Goal: Task Accomplishment & Management: Complete application form

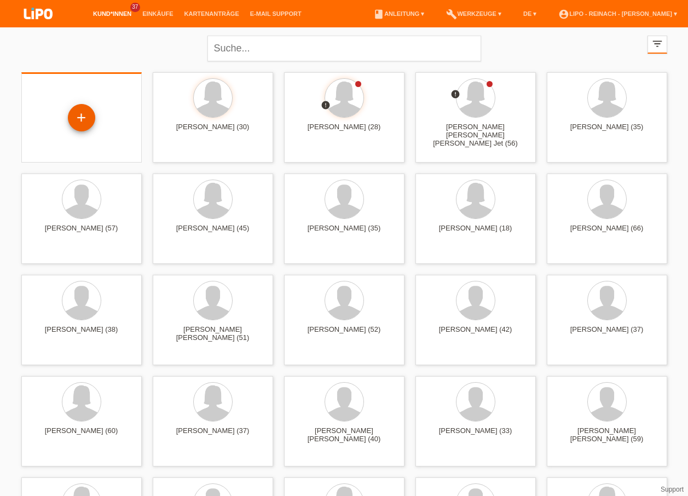
click at [80, 118] on div "+" at bounding box center [81, 117] width 27 height 27
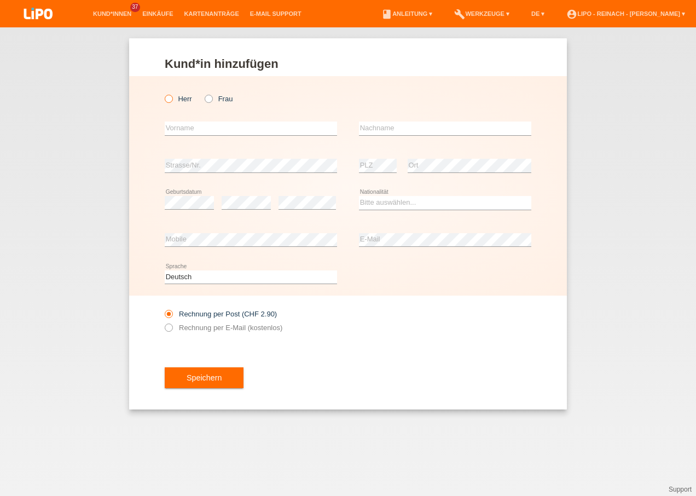
click at [163, 93] on icon at bounding box center [163, 93] width 0 height 0
click at [169, 97] on input "Herr" at bounding box center [168, 98] width 7 height 7
radio input "true"
click at [182, 131] on input "text" at bounding box center [251, 129] width 172 height 14
type input "Ghirmay"
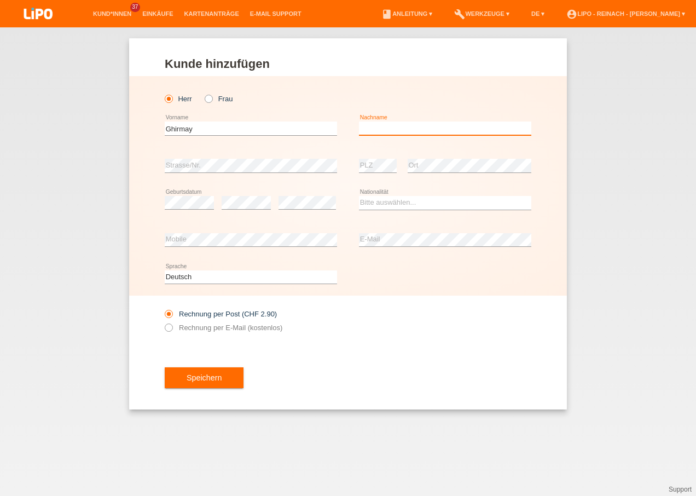
click at [376, 123] on input "text" at bounding box center [445, 129] width 172 height 14
type input "Mogos"
click at [376, 206] on select "Bitte auswählen... Schweiz Deutschland Liechtenstein Österreich ------------ Af…" at bounding box center [445, 202] width 172 height 13
select select "ER"
click at [359, 196] on select "Bitte auswählen... Schweiz Deutschland Liechtenstein Österreich ------------ Af…" at bounding box center [445, 202] width 172 height 13
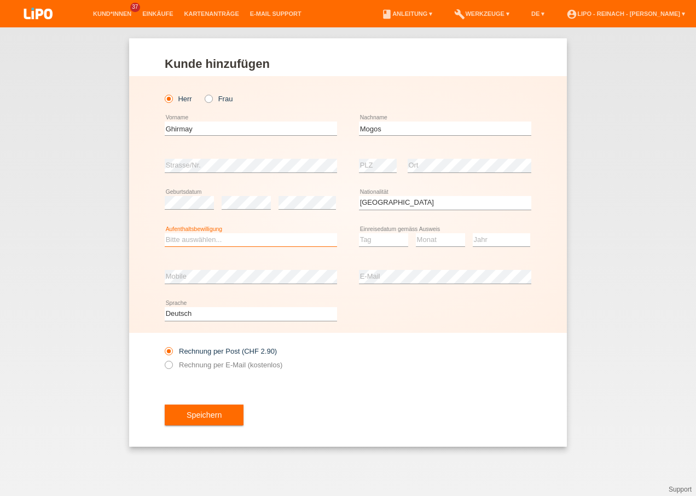
click at [211, 244] on select "Bitte auswählen... C B B - Flüchtlingsstatus Andere" at bounding box center [251, 239] width 172 height 13
select select "BF"
click at [165, 233] on select "Bitte auswählen... C B B - Flüchtlingsstatus Andere" at bounding box center [251, 239] width 172 height 13
click at [377, 238] on select "Tag 01 02 03 04 05 06 07 08 09 10 11" at bounding box center [383, 239] width 49 height 13
select select "13"
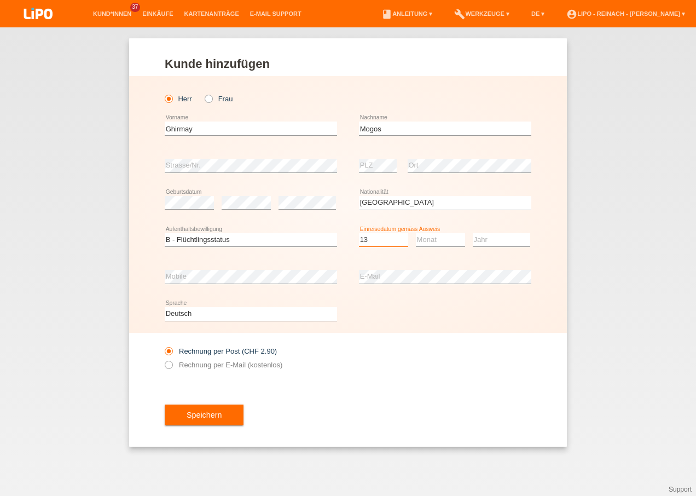
click at [359, 233] on select "Tag 01 02 03 04 05 06 07 08 09 10 11" at bounding box center [383, 239] width 49 height 13
click at [421, 237] on select "Monat 01 02 03 04 05 06 07 08 09 10 11" at bounding box center [440, 239] width 49 height 13
select select "06"
click at [416, 233] on select "Monat 01 02 03 04 05 06 07 08 09 10 11" at bounding box center [440, 239] width 49 height 13
click at [487, 238] on select "Jahr 2025 2024 2023 2022 2021 2020 2019 2018 2017 2016 2015 2014 2013 2012 2011…" at bounding box center [501, 239] width 57 height 13
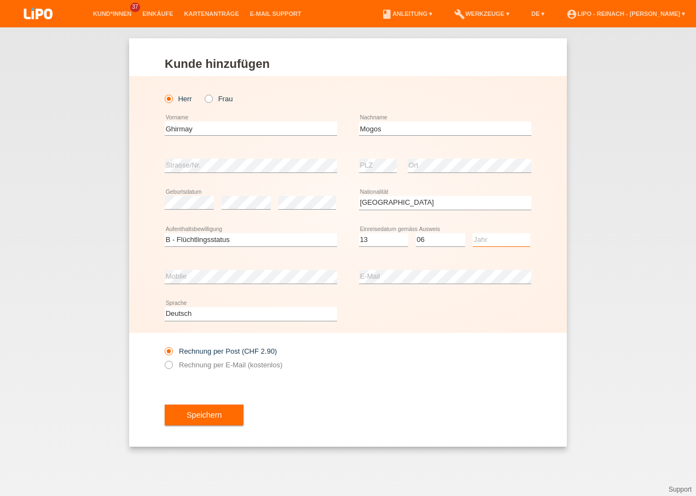
select select "2017"
click at [473, 233] on select "Jahr 2025 2024 2023 2022 2021 2020 2019 2018 2017 2016 2015 2014 2013 2012 2011…" at bounding box center [501, 239] width 57 height 13
click at [163, 359] on icon at bounding box center [163, 359] width 0 height 0
click at [170, 364] on input "Rechnung per E-Mail (kostenlos)" at bounding box center [168, 368] width 7 height 14
radio input "true"
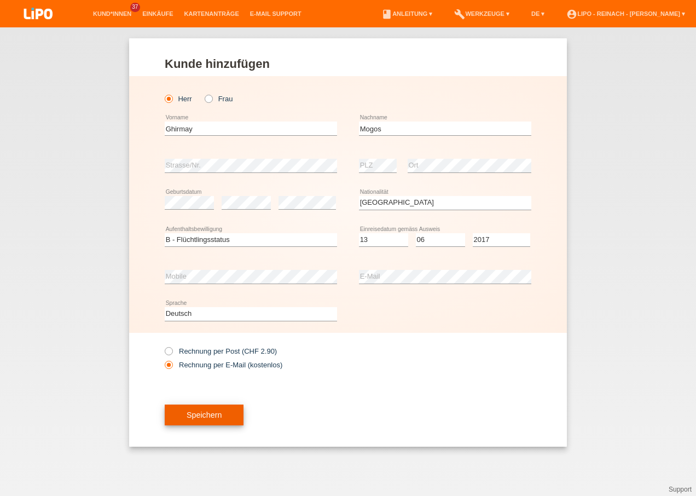
click at [199, 409] on button "Speichern" at bounding box center [204, 415] width 79 height 21
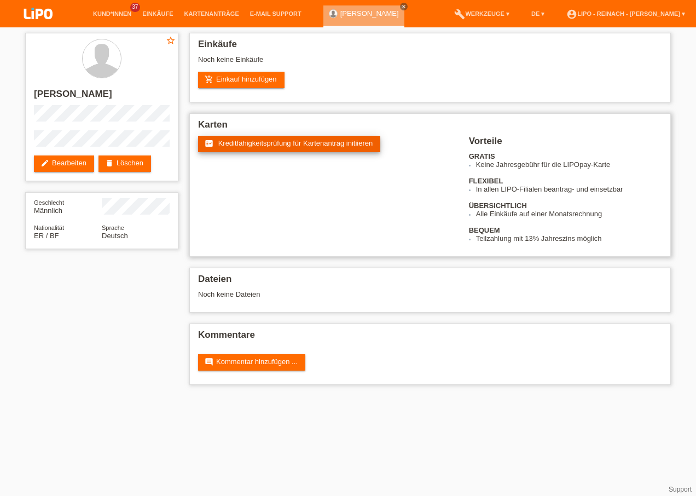
click at [307, 144] on span "Kreditfähigkeitsprüfung für Kartenantrag initiieren" at bounding box center [295, 143] width 155 height 8
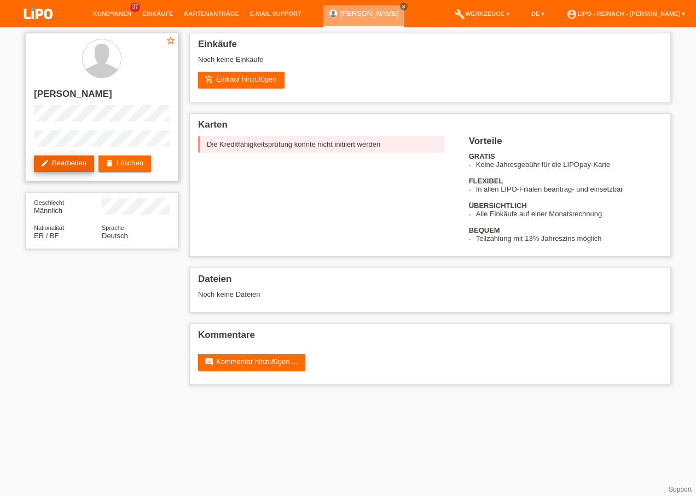
click at [70, 161] on link "edit Bearbeiten" at bounding box center [64, 163] width 60 height 16
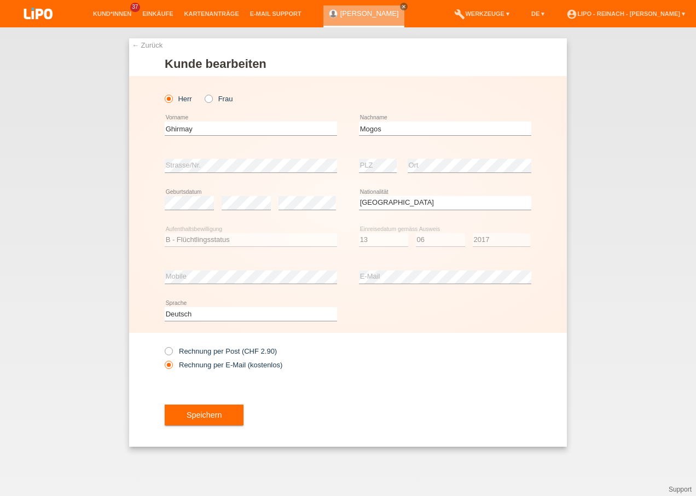
select select "ER"
select select "BF"
select select "13"
select select "06"
select select "2017"
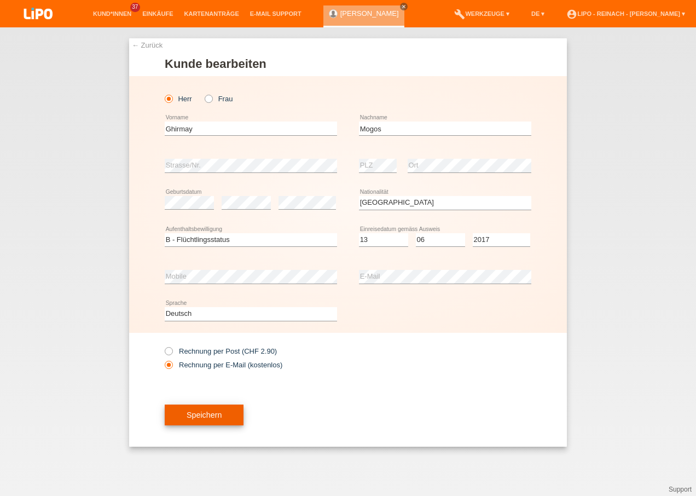
click at [214, 418] on span "Speichern" at bounding box center [204, 415] width 35 height 9
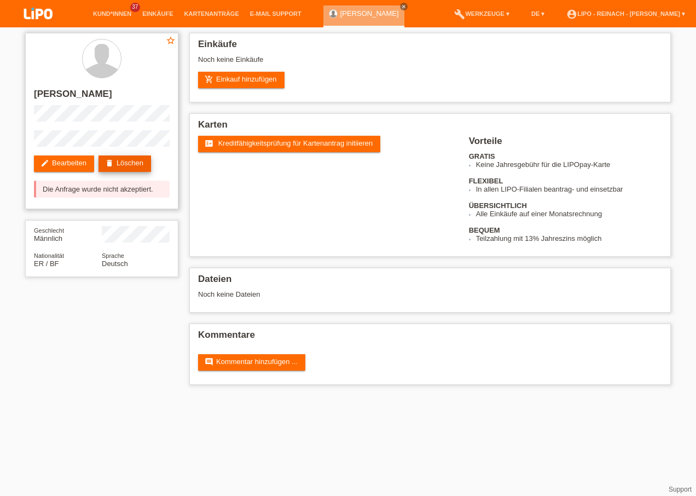
click at [137, 164] on link "delete Löschen" at bounding box center [125, 163] width 53 height 16
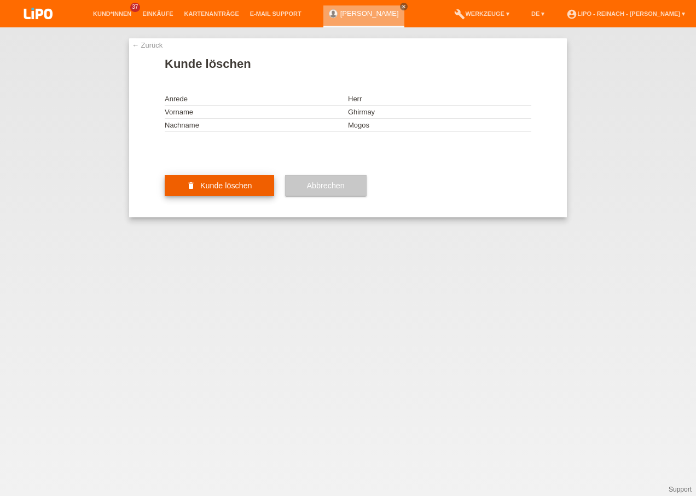
click at [210, 190] on span "Kunde löschen" at bounding box center [226, 185] width 52 height 9
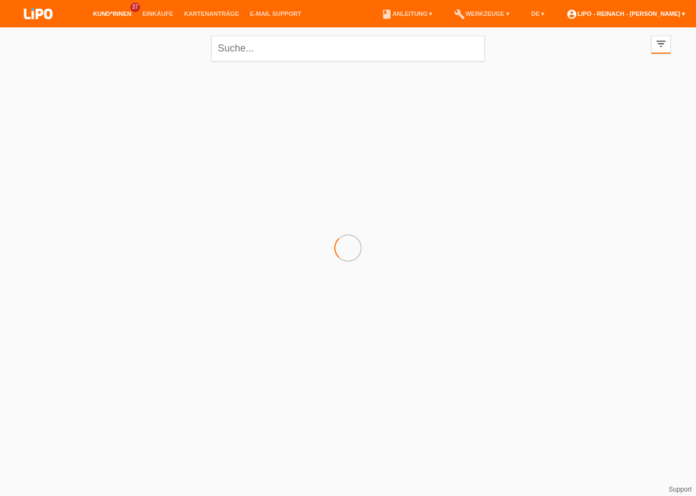
click at [632, 11] on link "account_circle LIPO - Reinach - [PERSON_NAME] ▾" at bounding box center [626, 13] width 130 height 7
